Goal: Task Accomplishment & Management: Use online tool/utility

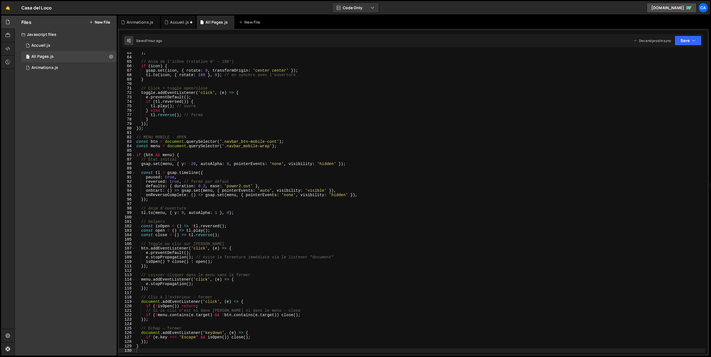
scroll to position [296, 0]
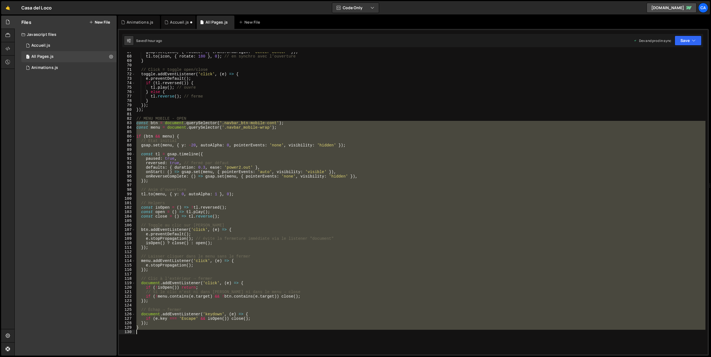
drag, startPoint x: 136, startPoint y: 124, endPoint x: 282, endPoint y: 336, distance: 257.2
click at [282, 336] on div "gsap . set ( icon , { rotate : 0 , transformOrigin : 'center center' }) ; tl . …" at bounding box center [420, 205] width 570 height 311
type textarea "}"
paste textarea
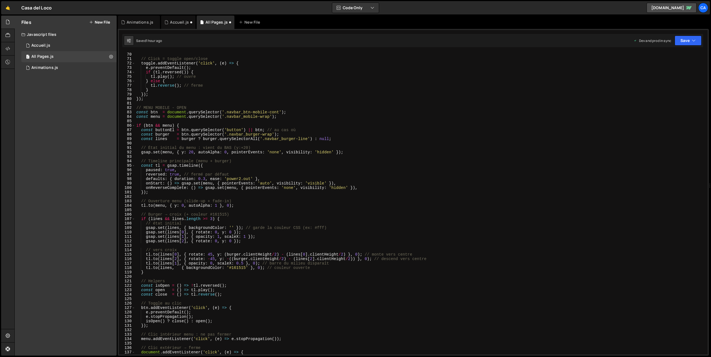
scroll to position [307, 0]
click at [686, 42] on button "Save" at bounding box center [688, 41] width 27 height 10
click at [662, 79] on div "1 hour ago" at bounding box center [658, 78] width 16 height 5
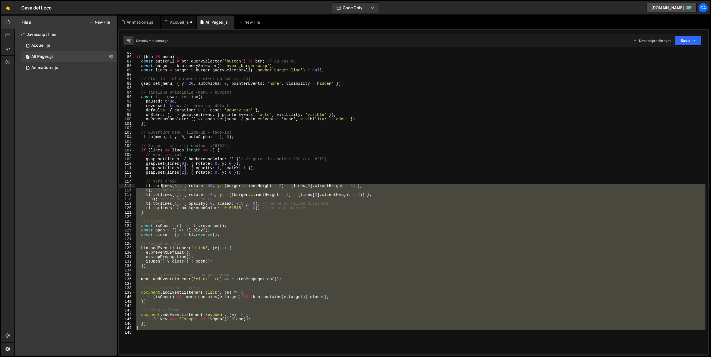
scroll to position [340, 0]
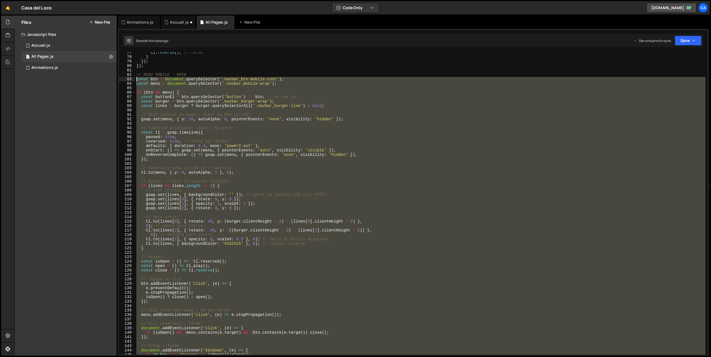
drag, startPoint x: 164, startPoint y: 235, endPoint x: 124, endPoint y: 81, distance: 160.0
click at [124, 81] on div "77 78 79 80 81 82 83 84 85 86 87 88 89 90 91 92 93 94 95 96 97 98 99 100 101 10…" at bounding box center [413, 203] width 589 height 302
type textarea "v"
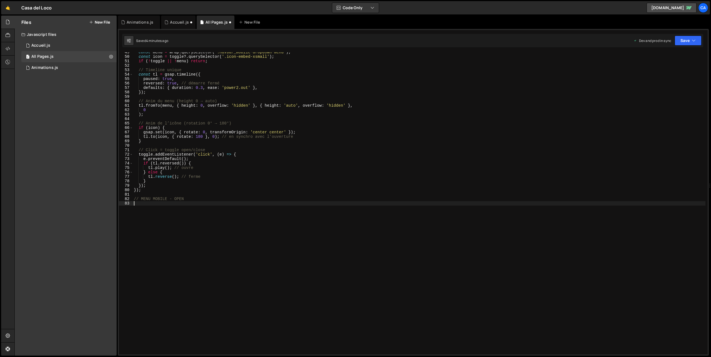
paste textarea
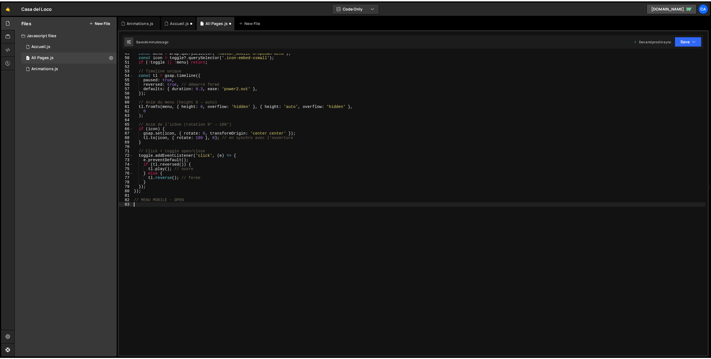
scroll to position [355, 0]
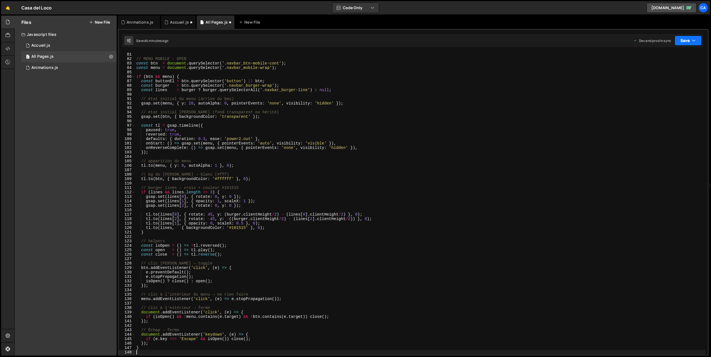
click at [685, 39] on button "Save" at bounding box center [688, 41] width 27 height 10
click at [668, 76] on div "4 minutes ago" at bounding box center [661, 78] width 22 height 5
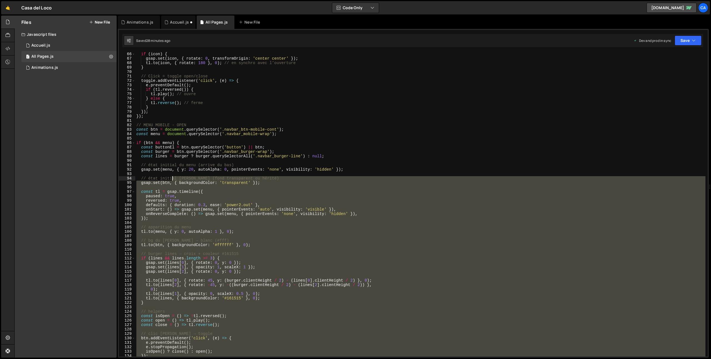
scroll to position [289, 0]
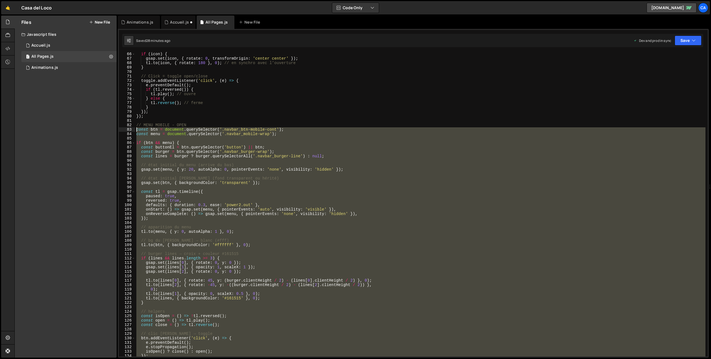
drag, startPoint x: 171, startPoint y: 268, endPoint x: 127, endPoint y: 129, distance: 145.0
click at [127, 129] on div "66 67 68 69 70 71 72 73 74 75 76 77 78 79 80 81 82 83 84 85 86 87 88 89 90 91 9…" at bounding box center [413, 204] width 589 height 305
type textarea "const btn = document.querySelector('.navbar_btn-mobile-cont'); const menu = doc…"
paste textarea
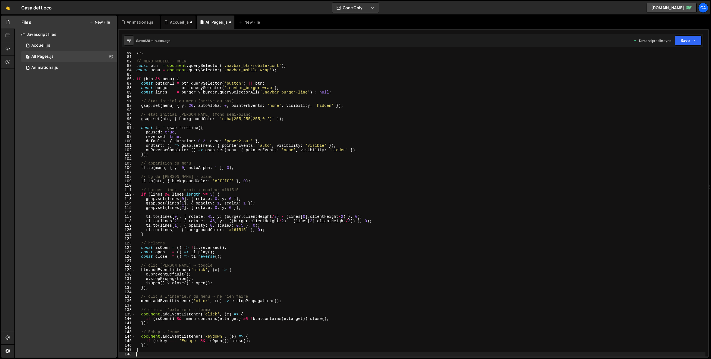
scroll to position [353, 0]
click at [688, 40] on button "Save" at bounding box center [688, 41] width 27 height 10
click at [665, 73] on div "Save to Production S" at bounding box center [669, 72] width 58 height 6
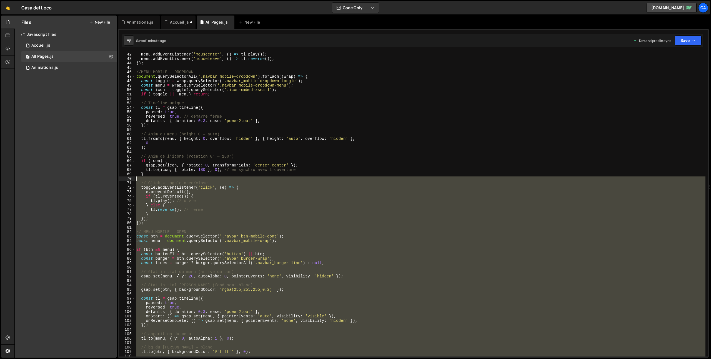
scroll to position [182, 0]
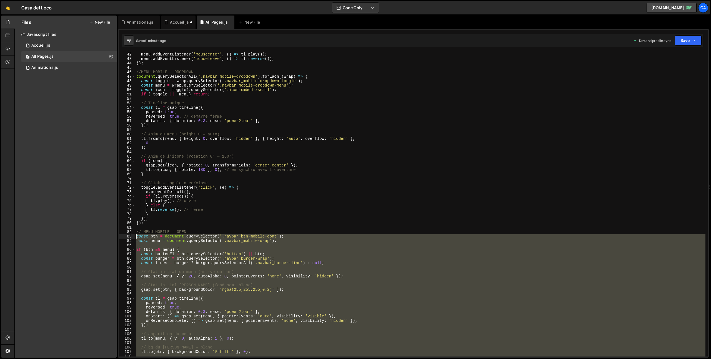
drag, startPoint x: 146, startPoint y: 205, endPoint x: 114, endPoint y: 236, distance: 43.6
click at [114, 236] on div "Files New File Javascript files 1 Accueil.js 0 1 All Pages.js 0 1 Animations.js…" at bounding box center [362, 187] width 696 height 343
type textarea "const btn = document.querySelector('.navbar_btn-mobile-cont'); const menu = doc…"
paste textarea
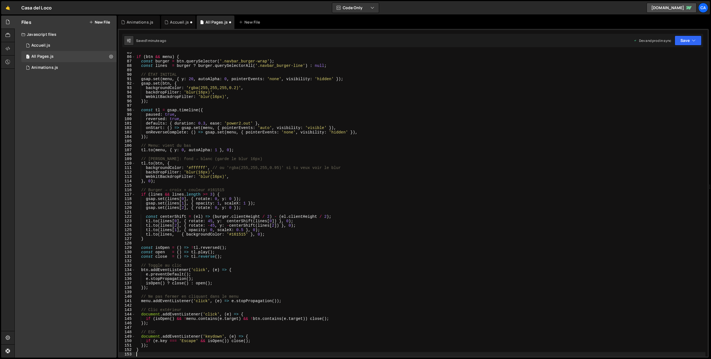
scroll to position [375, 0]
click at [685, 38] on button "Save" at bounding box center [688, 41] width 27 height 10
click at [661, 72] on div "Save to Production S" at bounding box center [669, 72] width 58 height 6
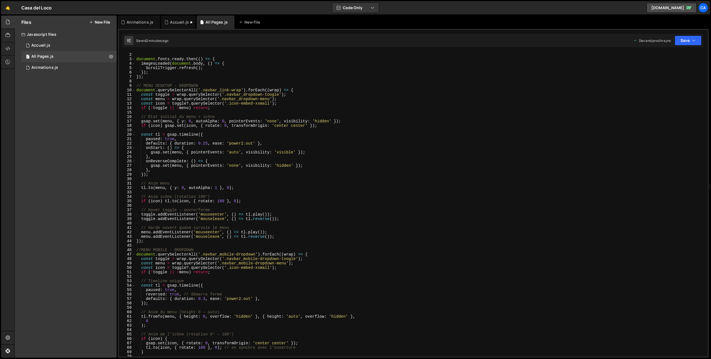
scroll to position [6, 0]
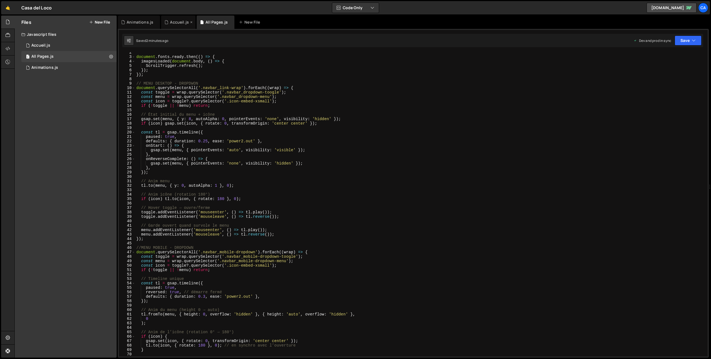
click at [173, 21] on div "Accueil.js" at bounding box center [179, 22] width 19 height 6
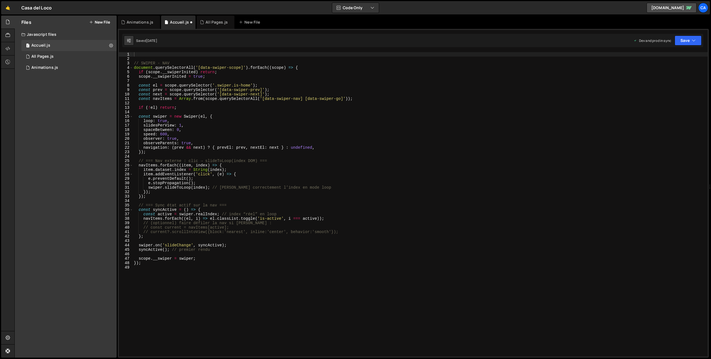
click at [165, 64] on div "// SWIPER - NAV document . querySelectorAll ( '[data-swiper-scope]' ) . forEach…" at bounding box center [420, 209] width 575 height 314
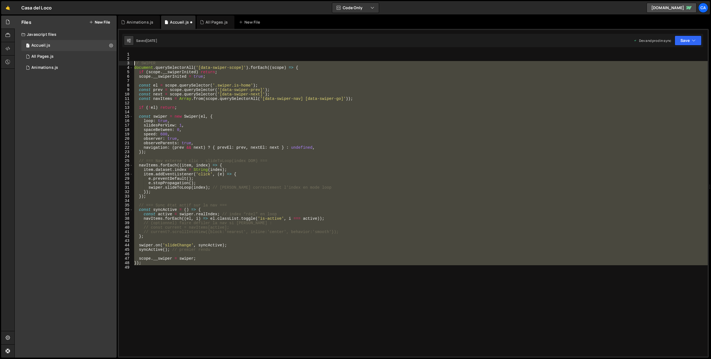
drag, startPoint x: 161, startPoint y: 268, endPoint x: 125, endPoint y: 62, distance: 209.1
click at [125, 62] on div "// SWIPER 1 2 3 4 5 6 7 8 9 10 11 12 13 14 15 16 17 18 19 20 21 22 23 24 25 26 …" at bounding box center [413, 204] width 589 height 305
click at [201, 150] on div "// SWIPER document . querySelectorAll ( '[data-swiper-scope]' ) . forEach (( sc…" at bounding box center [420, 204] width 575 height 305
type textarea "});"
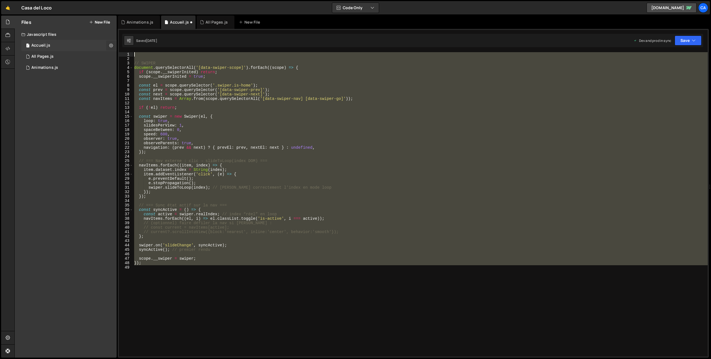
drag, startPoint x: 157, startPoint y: 276, endPoint x: 108, endPoint y: 45, distance: 236.3
click at [108, 45] on div "Files New File Javascript files 1 Accueil.js 0 1 All Pages.js 0 1 Animations.js…" at bounding box center [362, 187] width 696 height 343
paste textarea
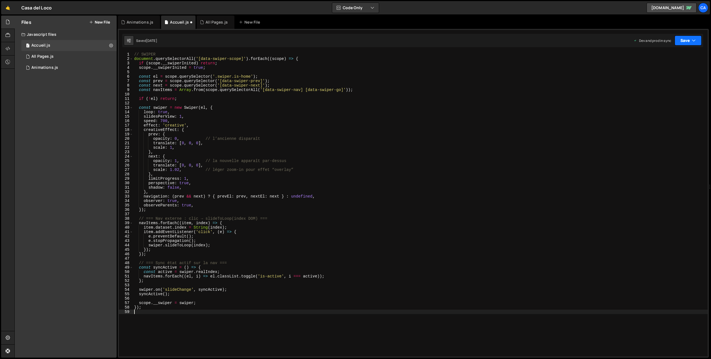
click at [682, 36] on button "Save" at bounding box center [688, 41] width 27 height 10
click at [661, 78] on div "[DATE]" at bounding box center [655, 78] width 11 height 5
click at [209, 181] on div "// SWIPER document . querySelectorAll ( '[data-swiper-scope]' ) . forEach (( sc…" at bounding box center [420, 209] width 575 height 314
click at [197, 288] on div "// SWIPER document . querySelectorAll ( '[data-swiper-scope]' ) . forEach (( sc…" at bounding box center [420, 209] width 575 height 314
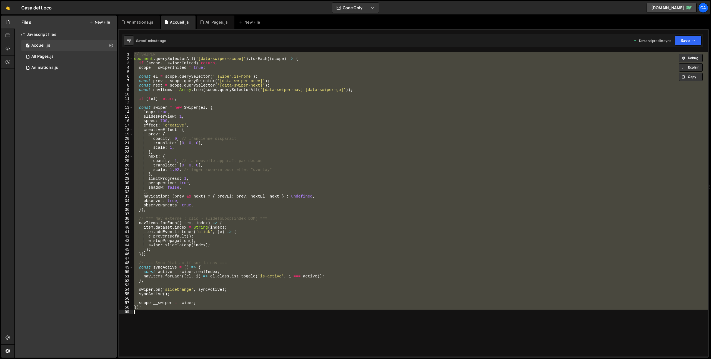
type textarea "v"
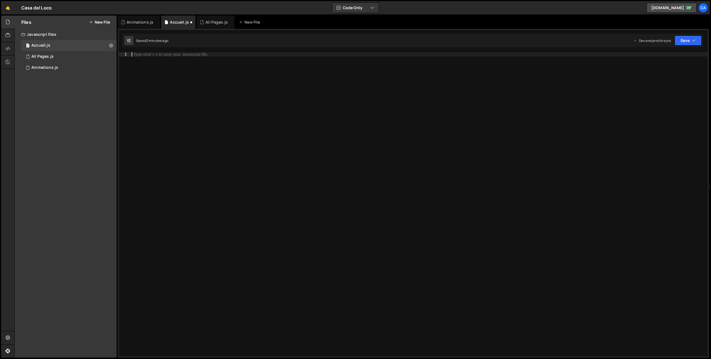
paste textarea
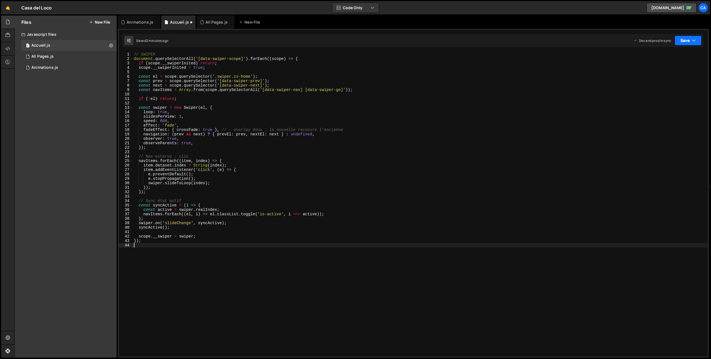
click at [700, 42] on button "Save" at bounding box center [688, 41] width 27 height 10
click at [674, 71] on div "Save to Production S" at bounding box center [669, 72] width 58 height 6
click at [234, 264] on div "// SWIPER document . querySelectorAll ( '[data-swiper-scope]' ) . forEach (( sc…" at bounding box center [420, 209] width 575 height 314
type textarea "});"
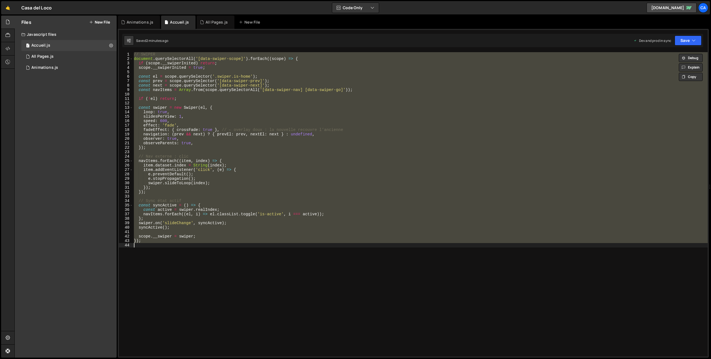
paste textarea
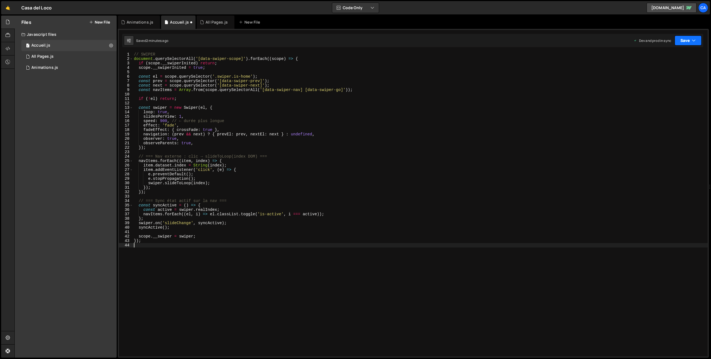
click at [691, 36] on button "Save" at bounding box center [688, 41] width 27 height 10
click at [667, 79] on div "2 minutes ago" at bounding box center [661, 78] width 22 height 5
click at [188, 235] on div "// SWIPER document . querySelectorAll ( '[data-swiper-scope]' ) . forEach (( sc…" at bounding box center [420, 209] width 575 height 314
type textarea "});"
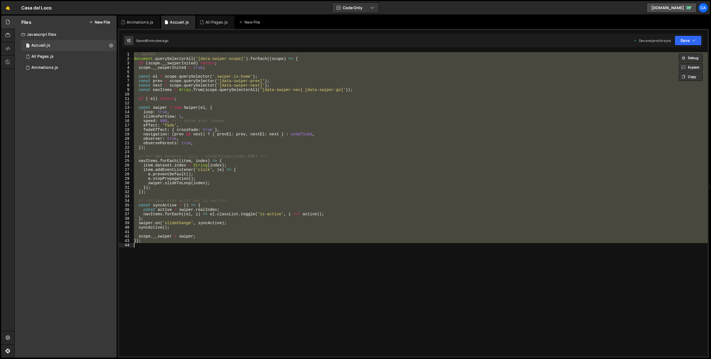
paste textarea
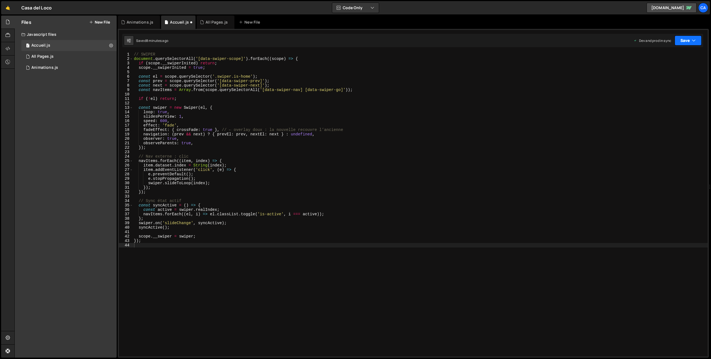
click at [679, 39] on button "Save" at bounding box center [688, 41] width 27 height 10
click at [666, 74] on div "Save to Production S" at bounding box center [669, 72] width 58 height 6
click at [170, 251] on div "// SWIPER document . querySelectorAll ( '[data-swiper-scope]' ) . forEach (( sc…" at bounding box center [420, 209] width 575 height 314
click at [145, 253] on div "// SWIPER document . querySelectorAll ( '[data-swiper-scope]' ) . forEach (( sc…" at bounding box center [420, 209] width 575 height 314
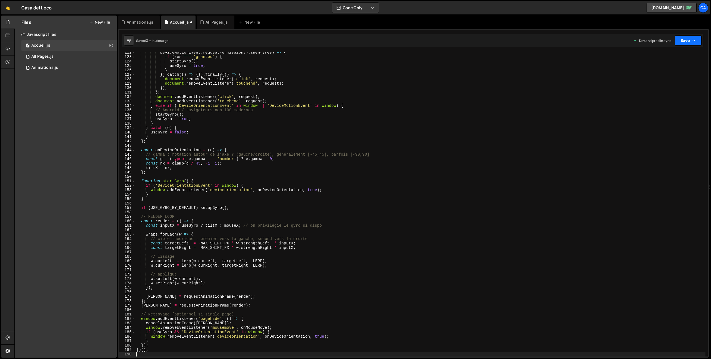
click at [691, 39] on button "Save" at bounding box center [688, 41] width 27 height 10
click at [658, 77] on div "3 minutes ago" at bounding box center [661, 78] width 22 height 5
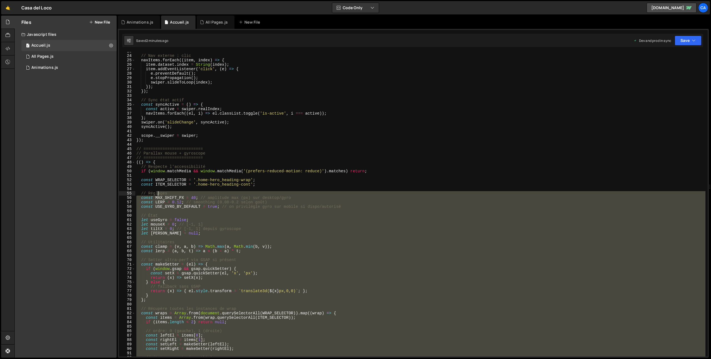
scroll to position [59, 0]
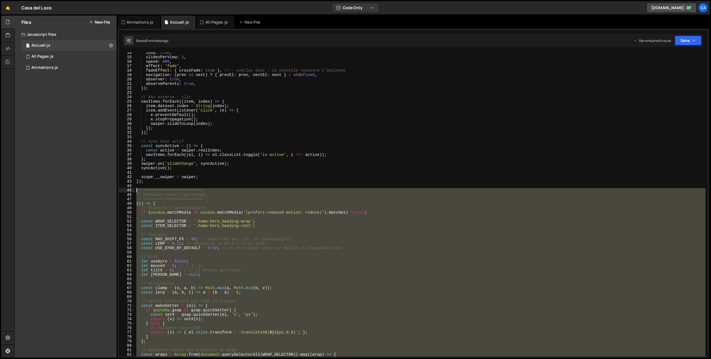
drag, startPoint x: 176, startPoint y: 243, endPoint x: 128, endPoint y: 189, distance: 71.8
click at [128, 189] on div "14 15 16 17 18 19 20 21 22 23 24 25 26 27 28 29 30 31 32 33 34 35 36 37 38 39 4…" at bounding box center [413, 204] width 589 height 305
type textarea "// ========================= // Parallax mouse + gyroscope"
paste textarea
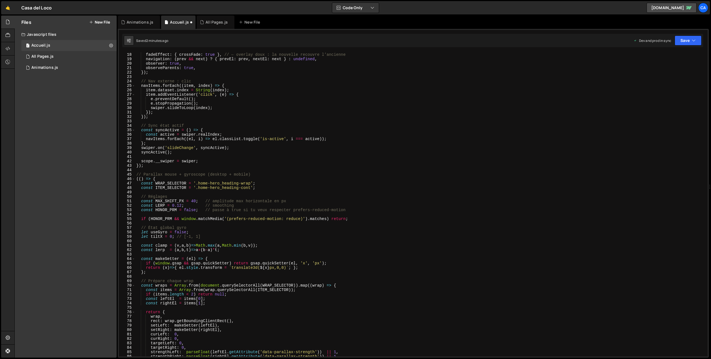
scroll to position [71, 0]
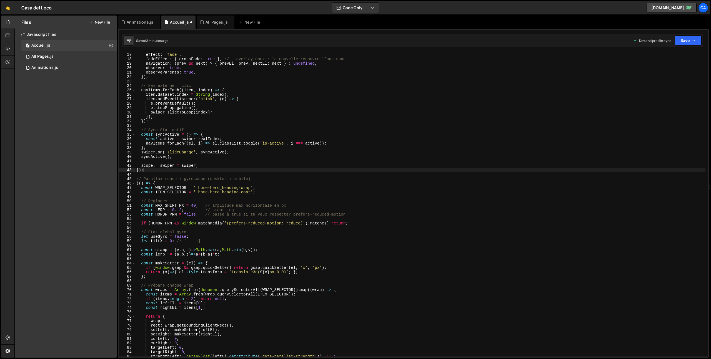
click at [157, 171] on div "speed : 600 , effect : 'fade' , fadeEffect : { crossFade : true } , // ← overla…" at bounding box center [420, 205] width 570 height 314
type textarea "});"
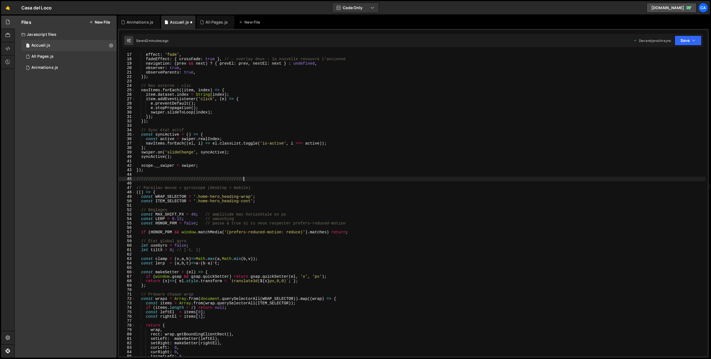
scroll to position [0, 7]
type textarea "///////////////////////////////////////////////"
click at [684, 46] on div "Saved 2 minutes ago Dev and prod in sync Upgrade to Edit Save Save to Staging S…" at bounding box center [412, 40] width 581 height 13
click at [684, 43] on button "Save" at bounding box center [688, 41] width 27 height 10
click at [658, 79] on div "2 minutes ago" at bounding box center [661, 78] width 22 height 5
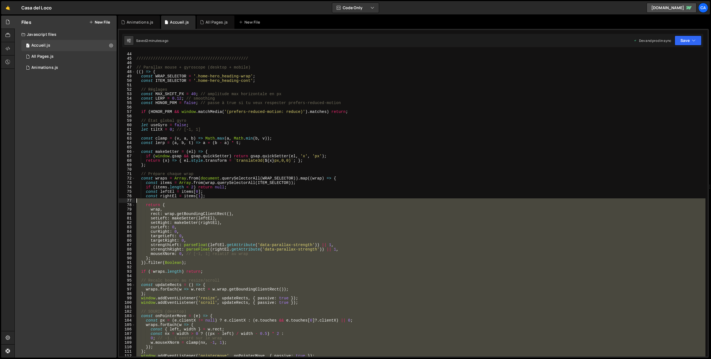
scroll to position [140, 0]
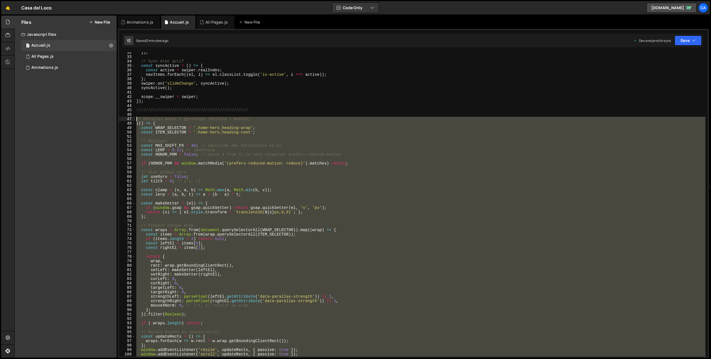
drag, startPoint x: 161, startPoint y: 241, endPoint x: 118, endPoint y: 118, distance: 130.3
click at [118, 118] on div "1 Type cmd + s to save your Javascript file. הההההההההההההההההההההההההההההההההה…" at bounding box center [413, 193] width 591 height 329
type textarea "// Parallax mouse + gyroscope (desktop + mobile) (() => {"
paste textarea
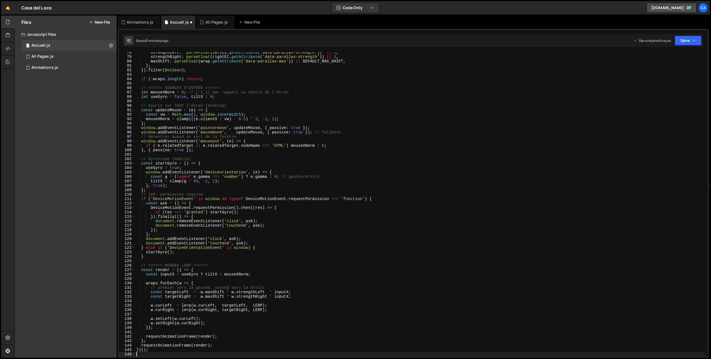
scroll to position [344, 0]
click at [689, 42] on button "Save" at bounding box center [688, 41] width 27 height 10
click at [658, 75] on div "Saved 2 minutes ago" at bounding box center [669, 78] width 58 height 7
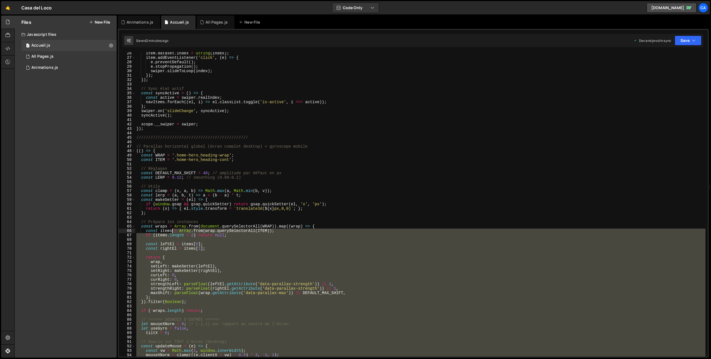
scroll to position [112, 0]
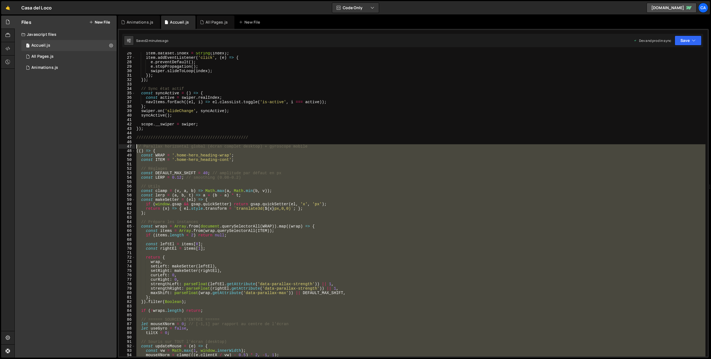
drag, startPoint x: 170, startPoint y: 328, endPoint x: 117, endPoint y: 146, distance: 189.0
click at [118, 146] on div "1 Type cmd + s to save your Javascript file. הההההההההההההההההההההההההההההההההה…" at bounding box center [413, 193] width 591 height 329
type textarea "// Parallax horizontal global (écran complet desktop) + gyroscope mobile (() =>…"
paste textarea
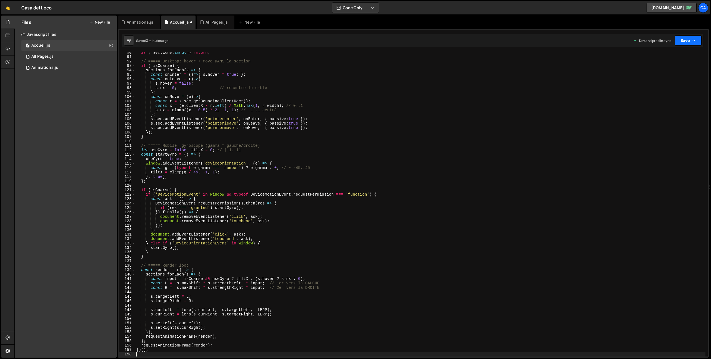
click at [688, 36] on button "Save" at bounding box center [688, 41] width 27 height 10
click at [665, 76] on div "2 minutes ago" at bounding box center [661, 78] width 22 height 5
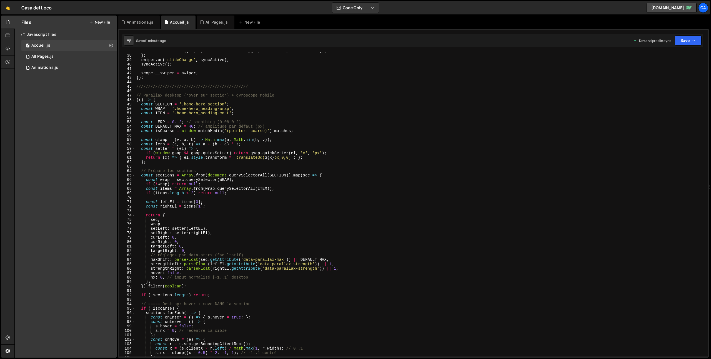
scroll to position [163, 0]
click at [190, 104] on div "navItems . forEach (( el , i ) => el . classList . toggle ( 'is-active' , i ===…" at bounding box center [420, 206] width 570 height 314
drag, startPoint x: 190, startPoint y: 104, endPoint x: 212, endPoint y: 103, distance: 21.4
click at [212, 103] on div "navItems . forEach (( el , i ) => el . classList . toggle ( 'is-active' , i ===…" at bounding box center [420, 206] width 570 height 314
paste textarea "page-wrapper"
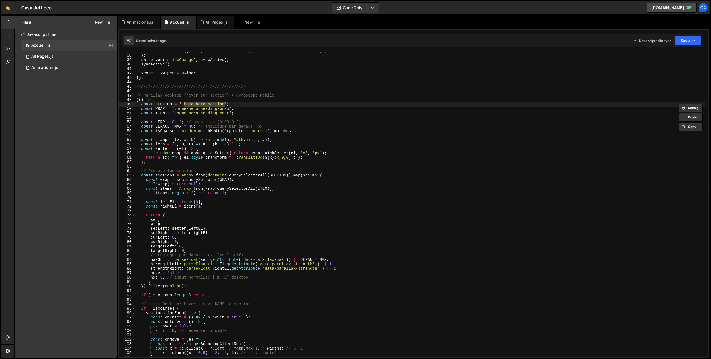
type textarea "const SECTION = '.page-wrapper';"
click at [681, 39] on button "Save" at bounding box center [688, 41] width 27 height 10
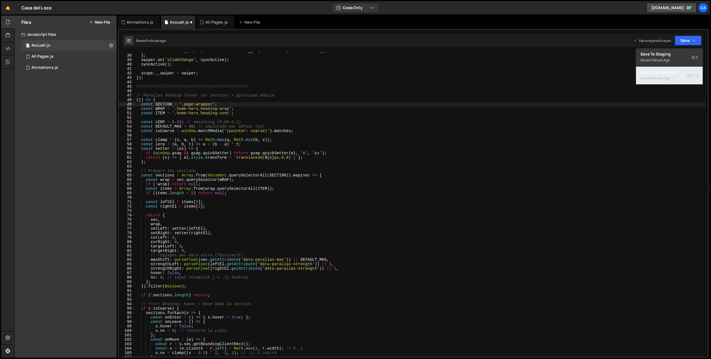
click at [660, 79] on div "1 minute ago" at bounding box center [659, 78] width 19 height 5
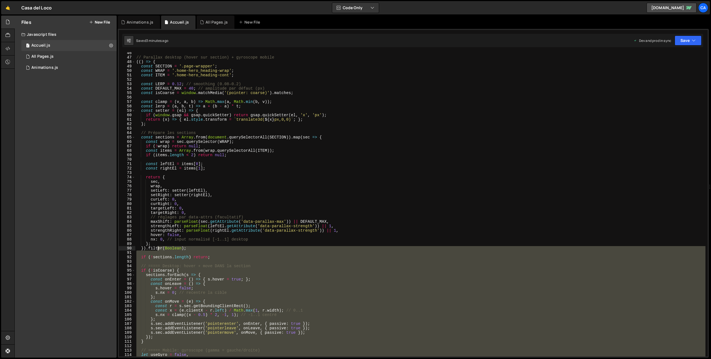
scroll to position [160, 0]
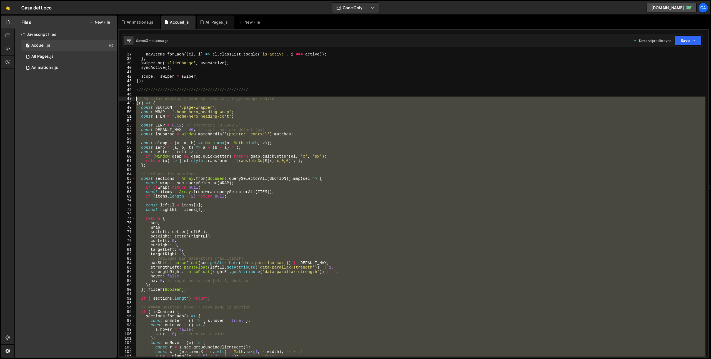
drag, startPoint x: 172, startPoint y: 307, endPoint x: 114, endPoint y: 98, distance: 216.9
click at [114, 98] on div "Files New File Javascript files 1 Accueil.js 0 1 All Pages.js 0 1 Animations.js…" at bounding box center [362, 187] width 696 height 343
type textarea "// Parallax desktop (hover sur section) + gyroscope mobile (() => {"
paste textarea
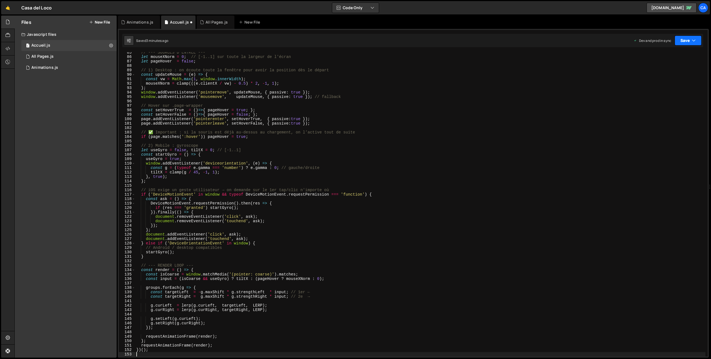
click at [686, 44] on button "Save" at bounding box center [688, 41] width 27 height 10
click at [656, 74] on div "Save to Production S" at bounding box center [669, 72] width 58 height 6
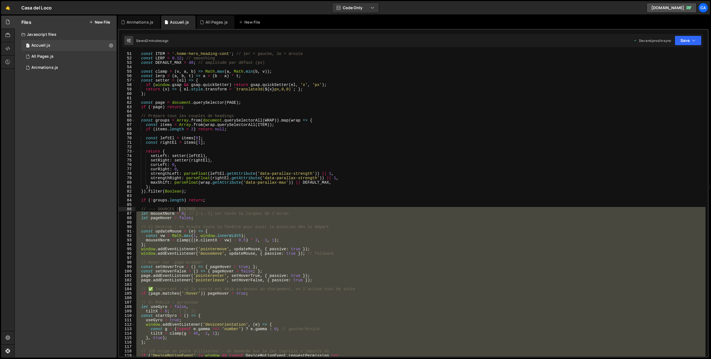
scroll to position [145, 0]
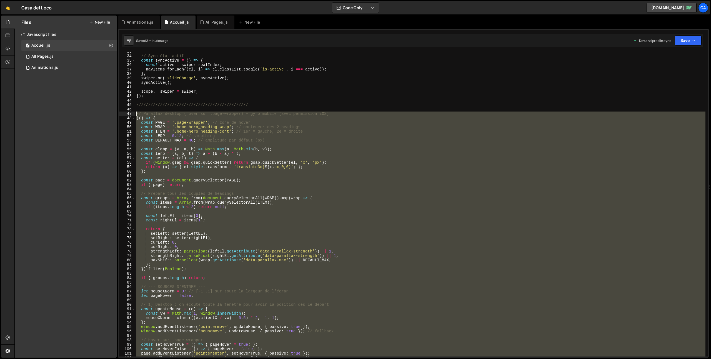
drag, startPoint x: 181, startPoint y: 236, endPoint x: 114, endPoint y: 115, distance: 138.6
click at [114, 115] on div "Files New File Javascript files 1 Accueil.js 0 1 All Pages.js 0 1 Animations.js…" at bounding box center [362, 187] width 696 height 343
type textarea "// Parallax desktop (hover sur .page-wrapper) + gyro mobile (avec permission iO…"
paste textarea
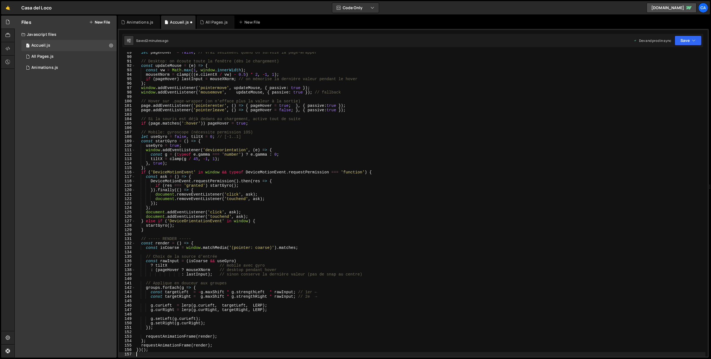
scroll to position [393, 0]
click at [685, 40] on button "Save" at bounding box center [688, 41] width 27 height 10
click at [669, 71] on div "Save to Production S" at bounding box center [669, 72] width 58 height 6
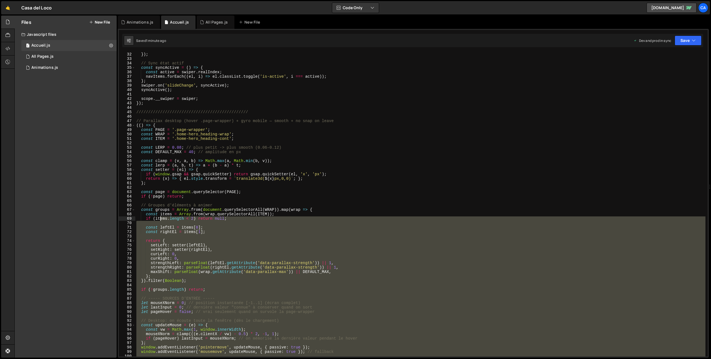
scroll to position [127, 0]
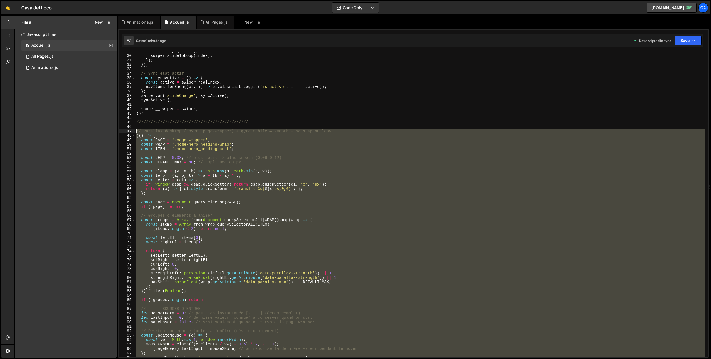
drag, startPoint x: 164, startPoint y: 349, endPoint x: 127, endPoint y: 132, distance: 219.7
click at [127, 132] on div "29 30 31 32 33 34 35 36 37 38 39 40 41 42 43 44 45 46 47 48 49 50 51 52 53 54 5…" at bounding box center [413, 204] width 589 height 305
type textarea "// Parallax desktop (hover .page-wrapper) + gyro mobile — smooth + no snap on l…"
paste textarea
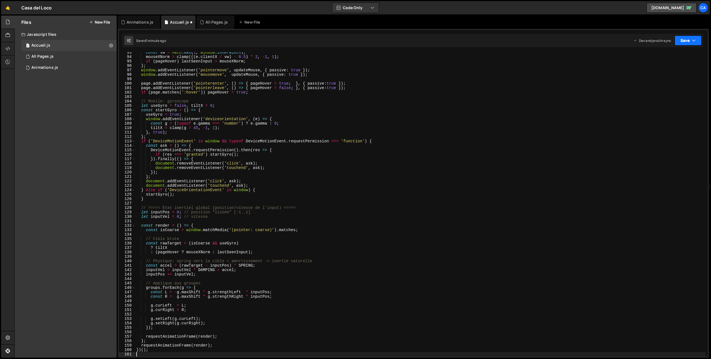
click at [683, 45] on button "Save" at bounding box center [688, 41] width 27 height 10
click at [658, 76] on div "1 minute ago" at bounding box center [659, 78] width 19 height 5
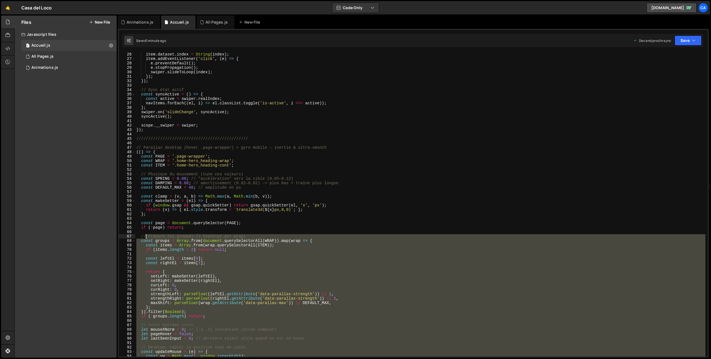
scroll to position [81, 0]
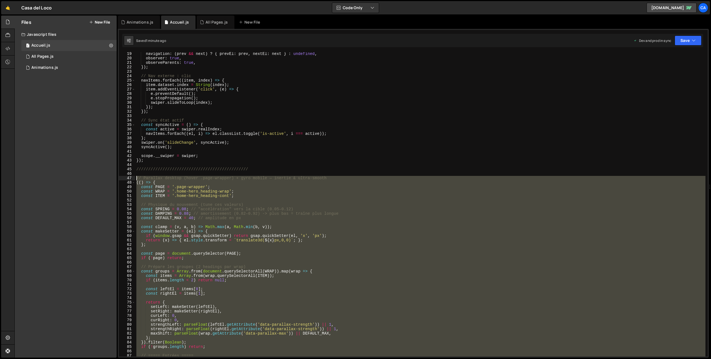
drag, startPoint x: 174, startPoint y: 317, endPoint x: 122, endPoint y: 179, distance: 146.9
click at [122, 179] on div "19 20 21 22 23 24 25 26 27 28 29 30 31 32 33 34 35 36 37 38 39 40 41 42 43 44 4…" at bounding box center [413, 204] width 589 height 305
type textarea "// Parallax desktop (hover .page-wrapper) + gyro mobile — inertie & ultra-smoot…"
paste textarea
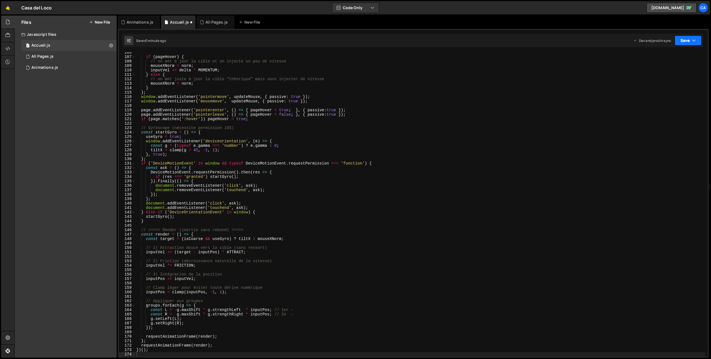
drag, startPoint x: 687, startPoint y: 42, endPoint x: 680, endPoint y: 57, distance: 16.4
click at [687, 42] on button "Save" at bounding box center [688, 41] width 27 height 10
click at [663, 76] on div "1 minute ago" at bounding box center [659, 78] width 19 height 5
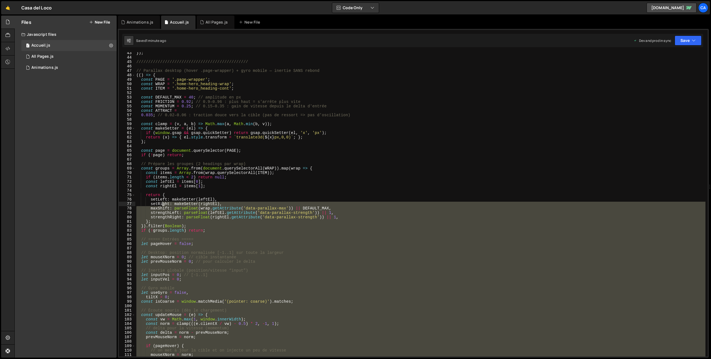
scroll to position [159, 0]
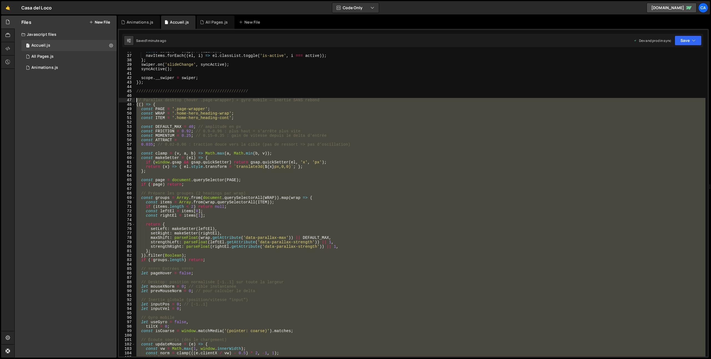
drag, startPoint x: 174, startPoint y: 238, endPoint x: 118, endPoint y: 100, distance: 149.3
click at [118, 100] on div "1 Type cmd + s to save your Javascript file. הההההההההההההההההההההההההההההההההה…" at bounding box center [413, 193] width 591 height 329
type textarea "// Parallax desktop (hover .page-wrapper) + gyro mobile — inertie SANS rebond (…"
paste textarea
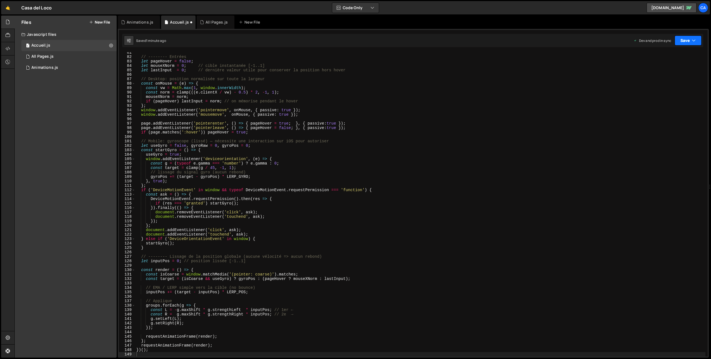
click at [691, 38] on button "Save" at bounding box center [688, 41] width 27 height 10
click at [663, 79] on div "1 minute ago" at bounding box center [659, 78] width 19 height 5
